Goal: Find specific page/section: Find specific page/section

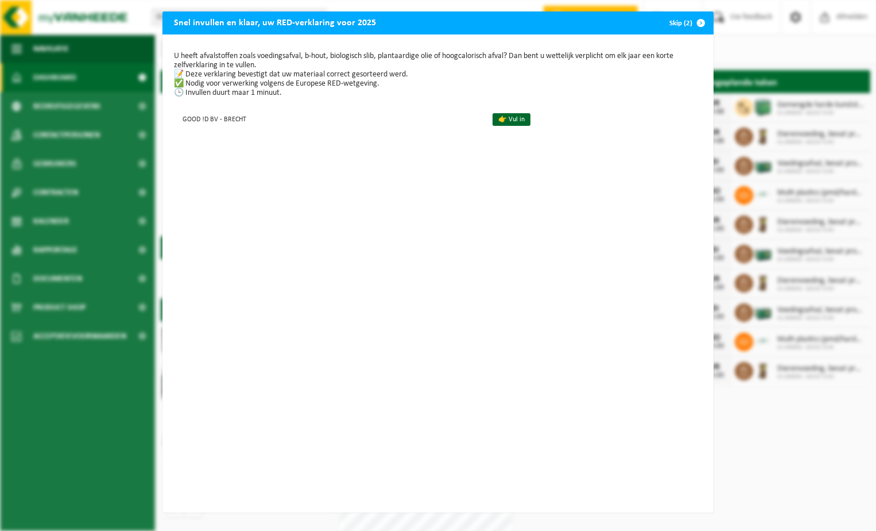
click at [356, 188] on div "U heeft afvalstoffen zoals voedingsafval, b-hout, biologisch slib, plantaardige…" at bounding box center [438, 273] width 551 height 478
click at [129, 184] on div "Snel invullen en klaar, uw RED-verklaring voor 2025 Skip (2) U heeft afvalstoff…" at bounding box center [438, 265] width 876 height 531
click at [678, 23] on button "Skip (2)" at bounding box center [687, 22] width 52 height 23
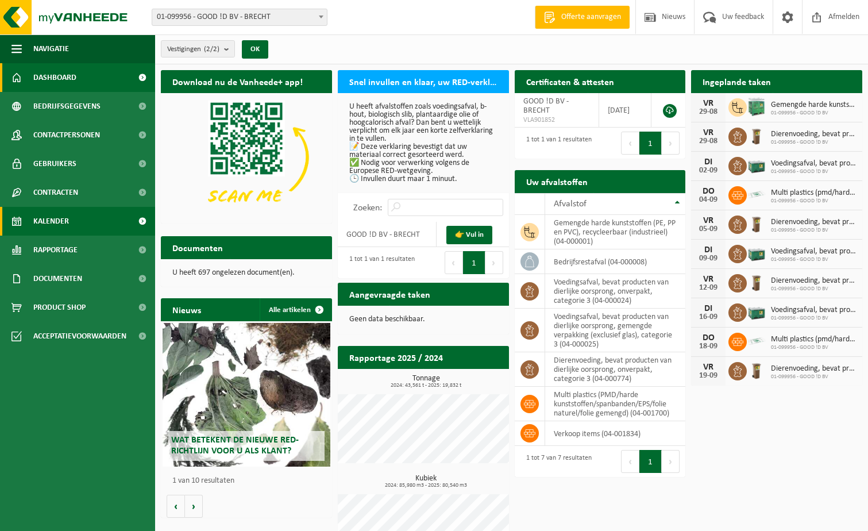
click at [81, 210] on link "Kalender" at bounding box center [77, 221] width 155 height 29
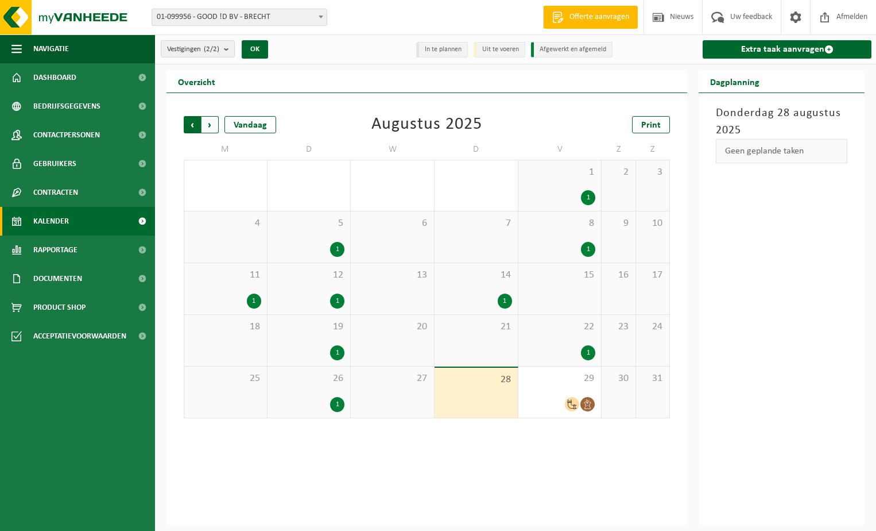
click at [215, 123] on span "Volgende" at bounding box center [210, 124] width 17 height 17
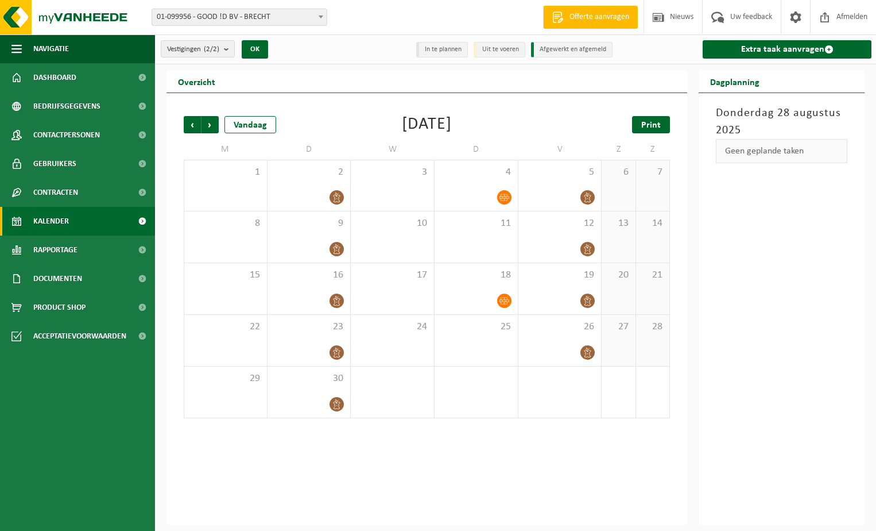
click at [650, 128] on span "Print" at bounding box center [652, 125] width 20 height 9
